Goal: Task Accomplishment & Management: Complete application form

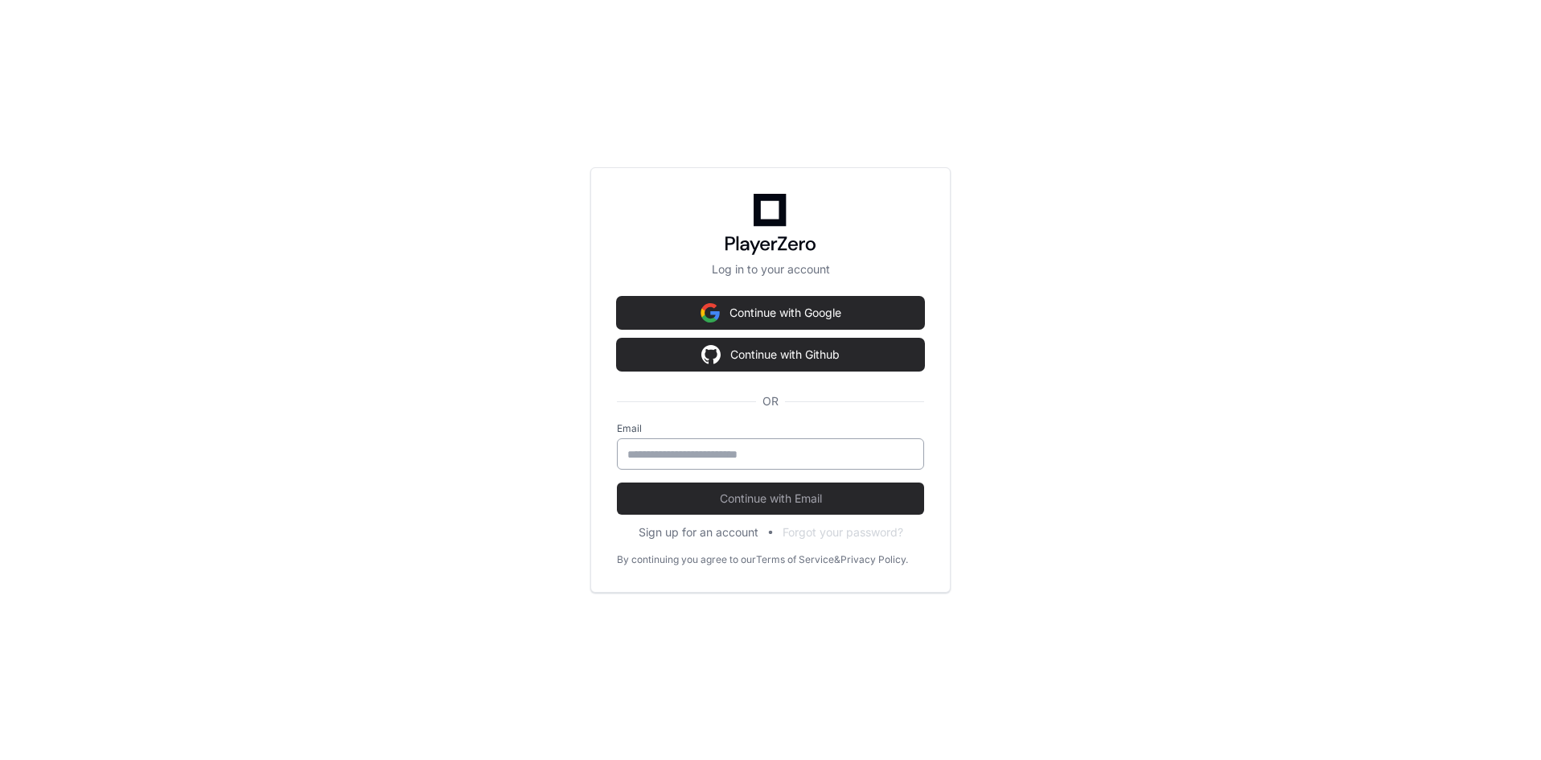
click at [645, 454] on input "email" at bounding box center [770, 454] width 286 height 16
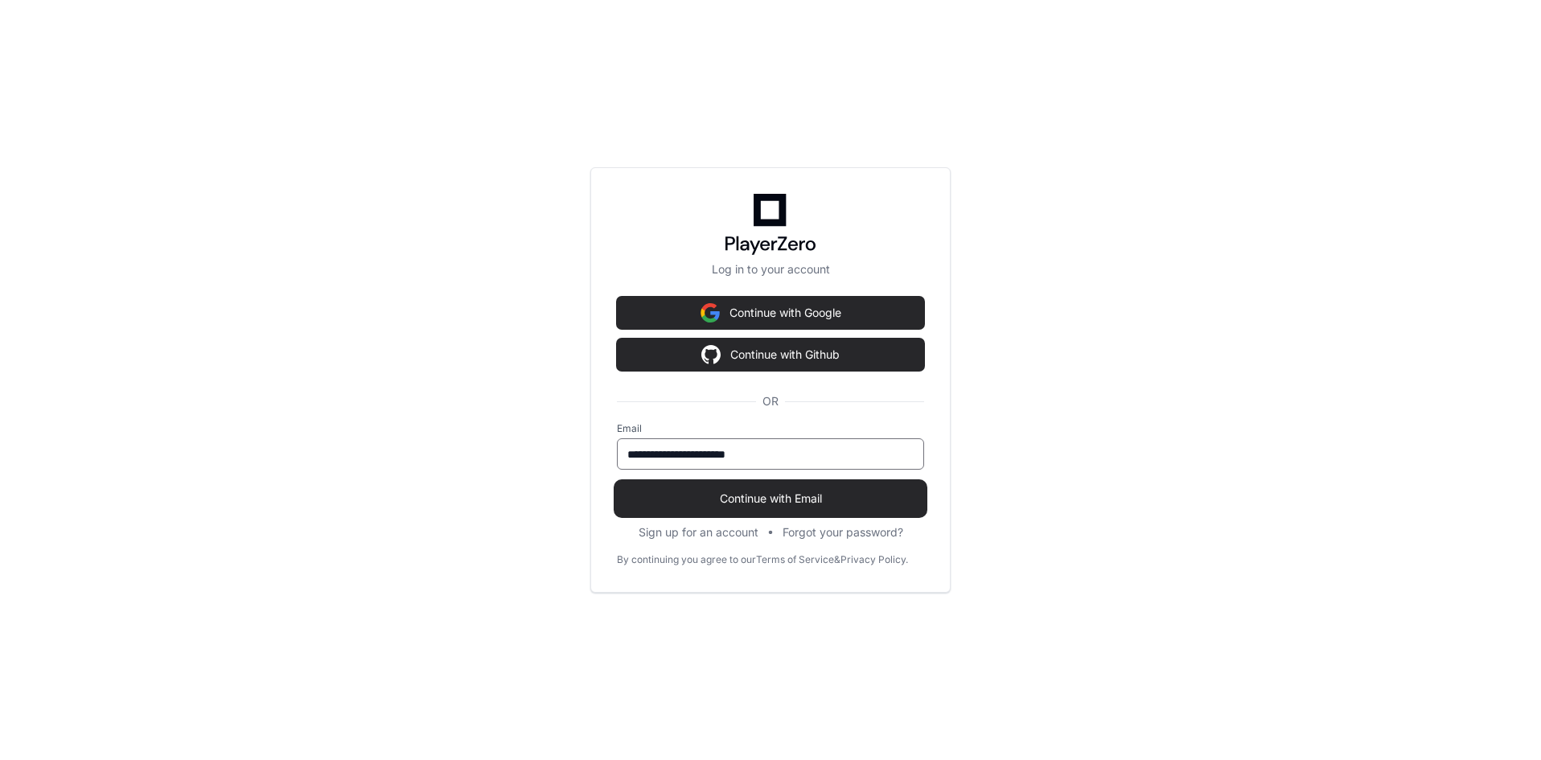
type input "**********"
click at [698, 507] on button "Continue with Email" at bounding box center [770, 499] width 307 height 32
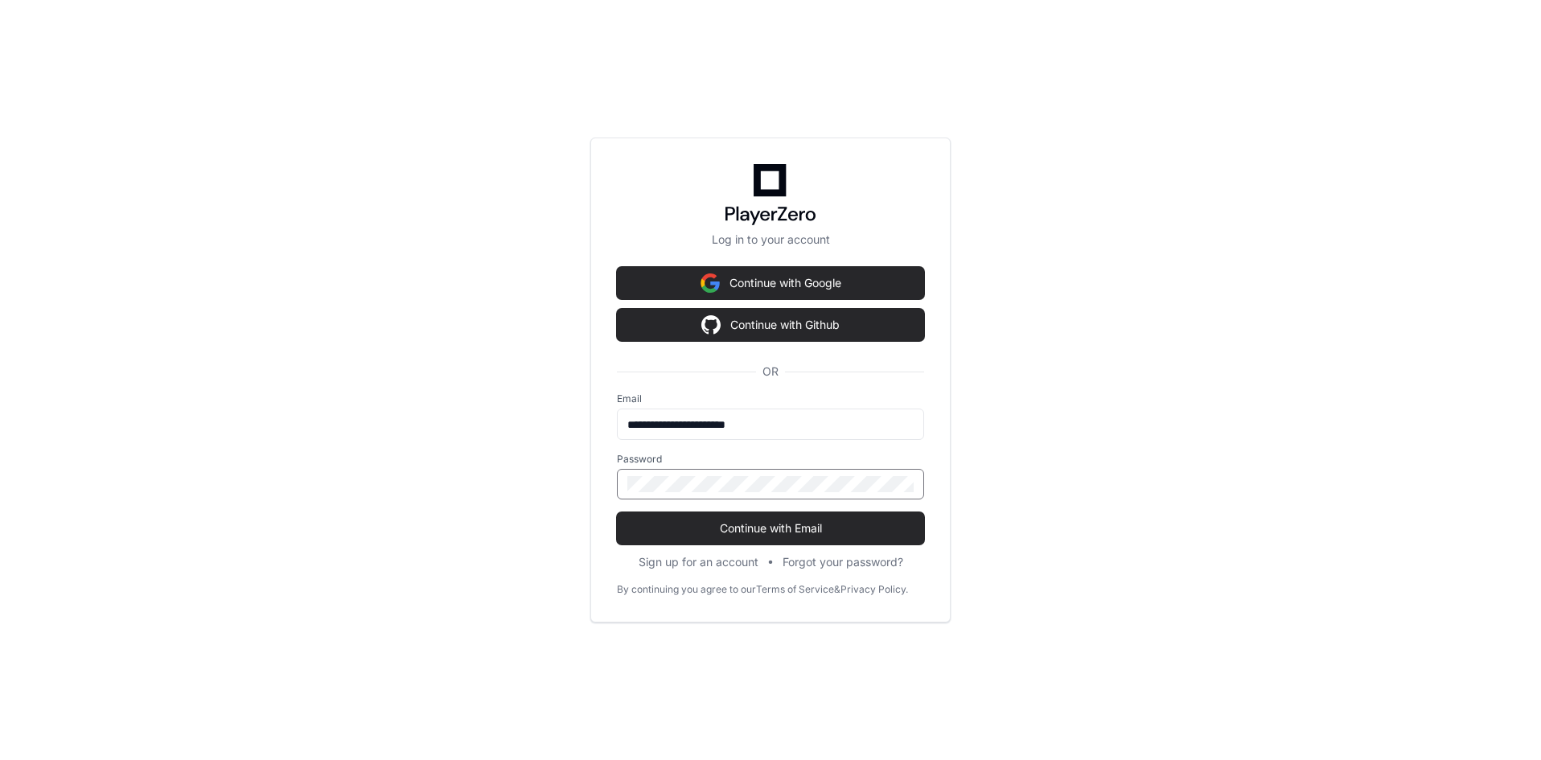
click at [617, 512] on button "Continue with Email" at bounding box center [770, 528] width 307 height 32
